Goal: Transaction & Acquisition: Subscribe to service/newsletter

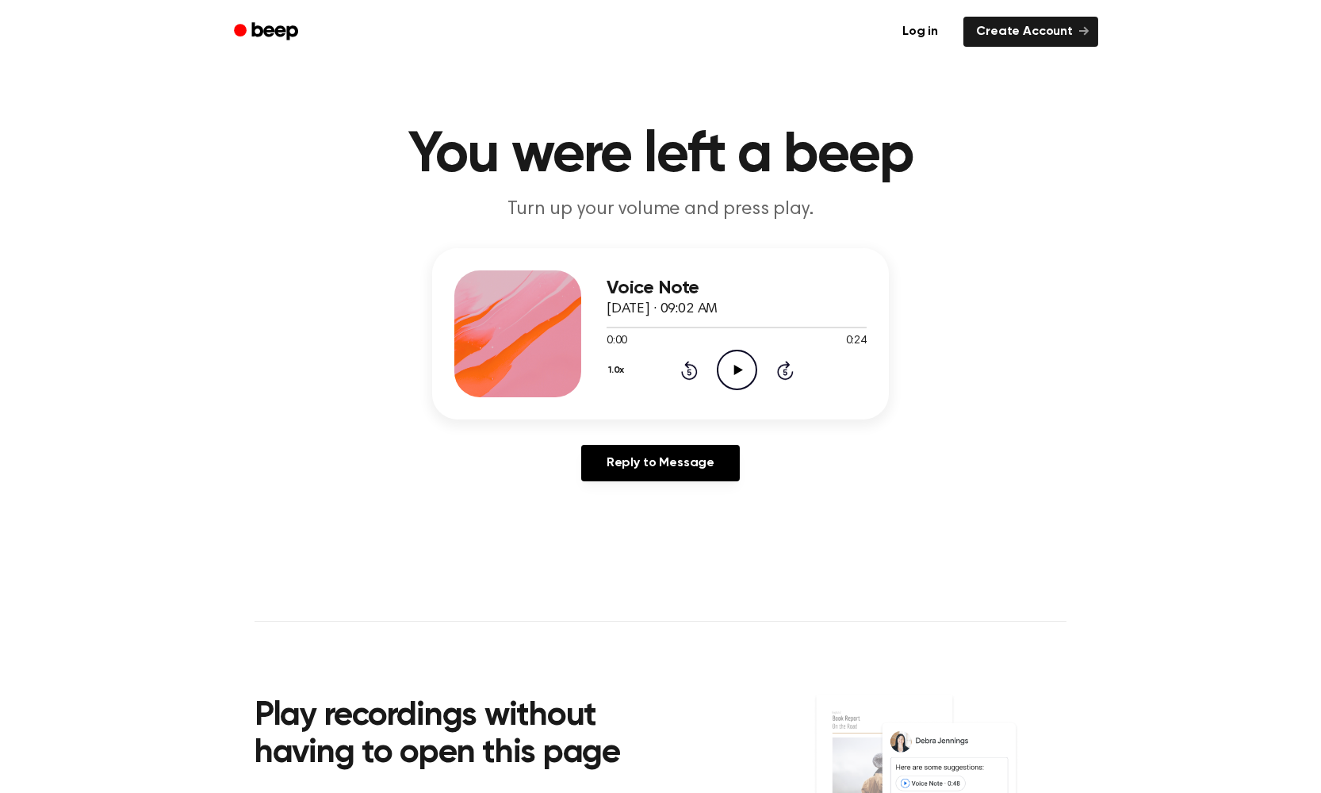
click at [727, 354] on icon "Play Audio" at bounding box center [737, 370] width 40 height 40
click at [737, 365] on icon "Play Audio" at bounding box center [737, 370] width 40 height 40
click at [736, 362] on icon "Play Audio" at bounding box center [737, 370] width 40 height 40
click at [727, 366] on icon "Play Audio" at bounding box center [737, 370] width 40 height 40
click at [742, 359] on icon "Play Audio" at bounding box center [737, 370] width 40 height 40
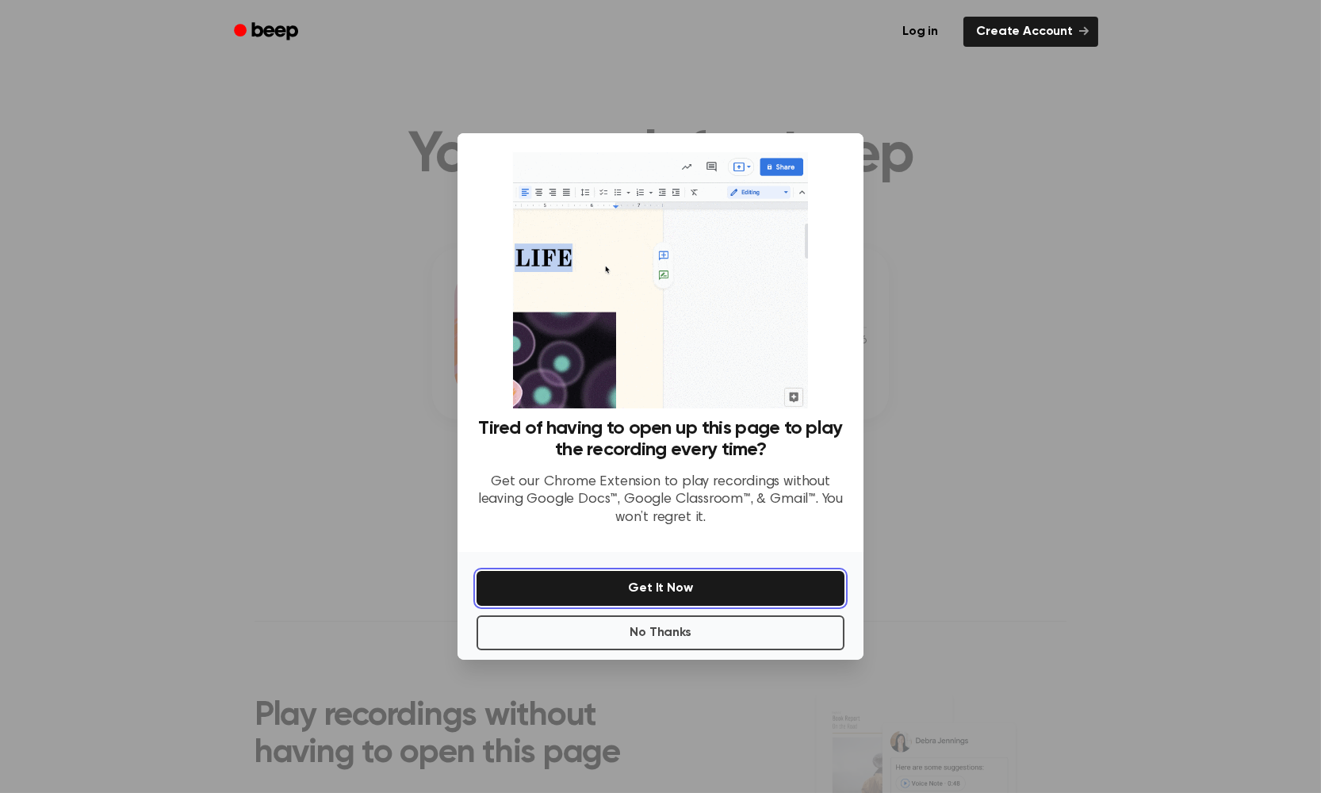
click at [621, 592] on button "Get It Now" at bounding box center [661, 588] width 368 height 35
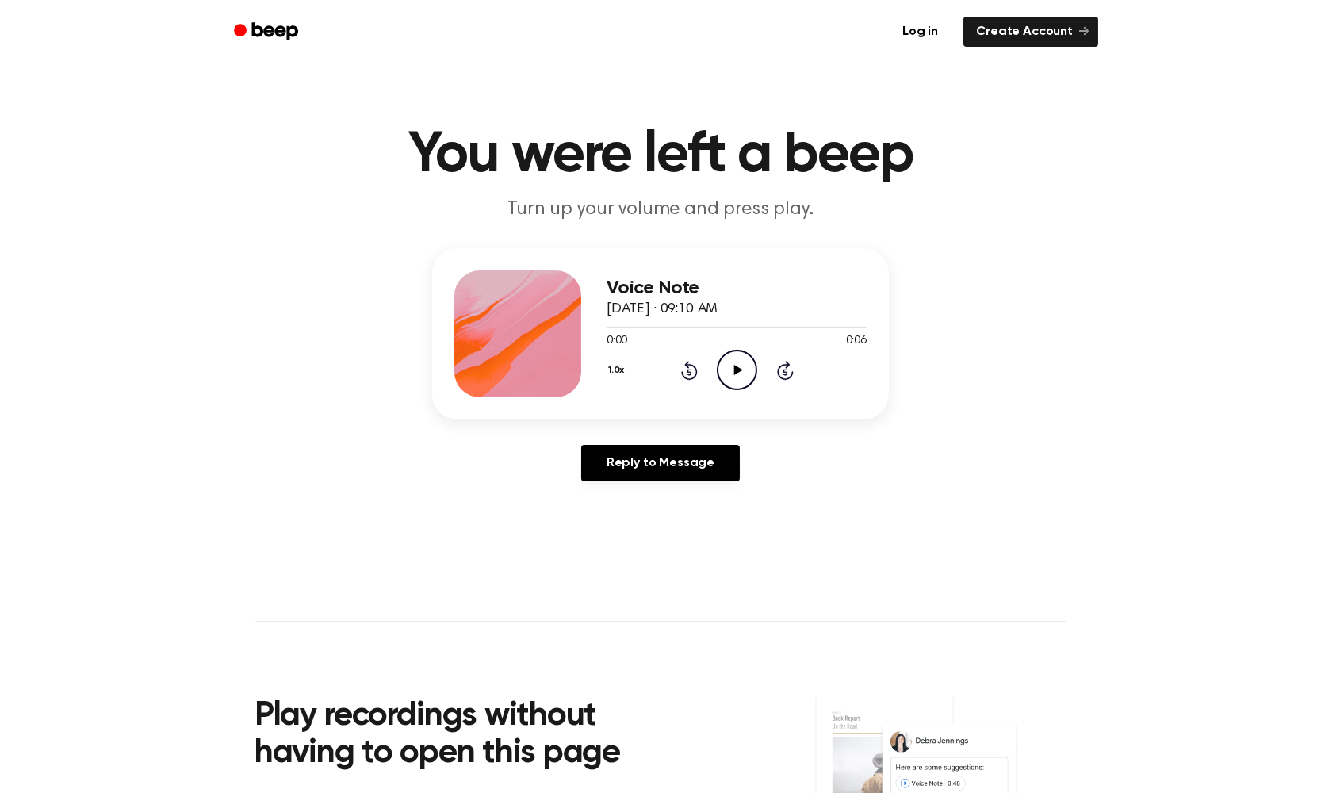
click at [732, 370] on icon "Play Audio" at bounding box center [737, 370] width 40 height 40
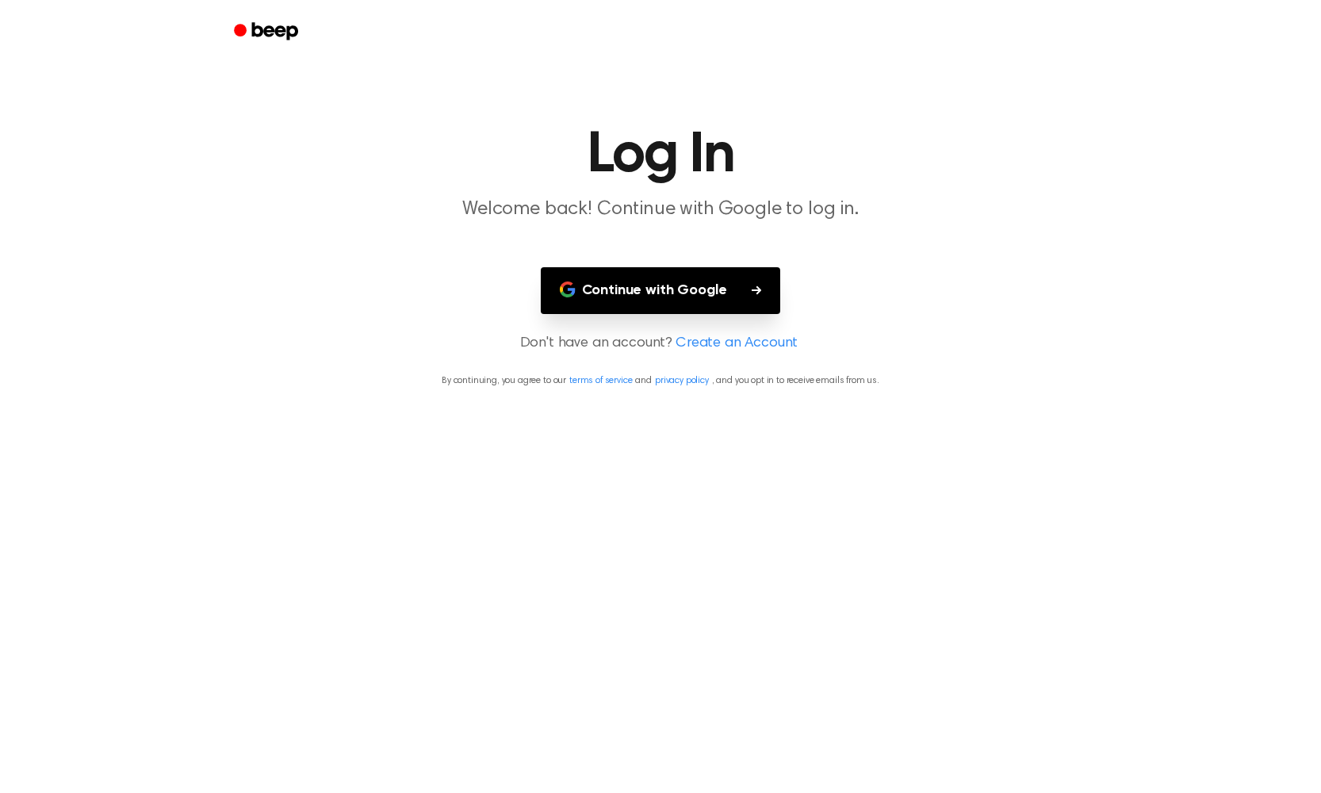
click at [741, 275] on button "Continue with Google" at bounding box center [661, 290] width 240 height 47
click at [681, 274] on button "Continue with Google" at bounding box center [661, 290] width 240 height 47
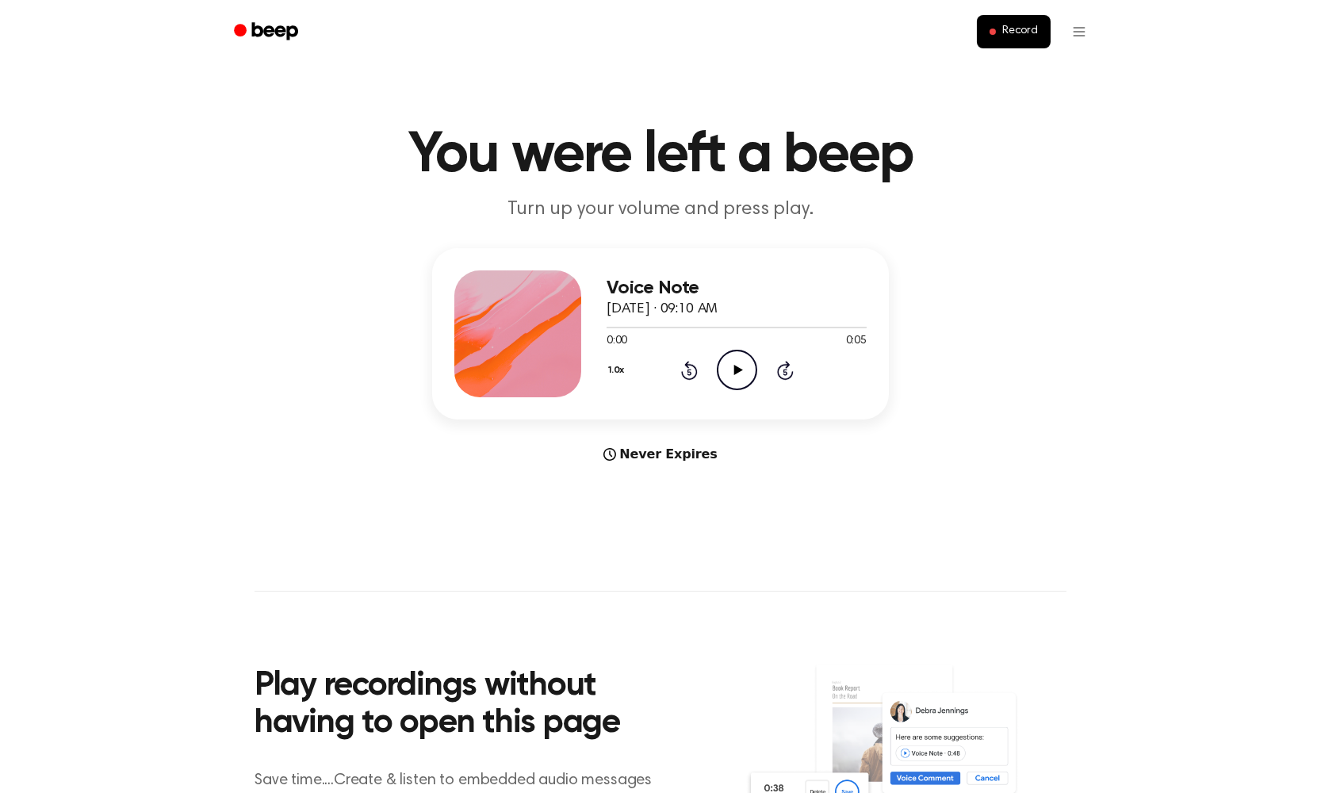
click at [742, 371] on icon "Play Audio" at bounding box center [737, 370] width 40 height 40
